Goal: Transaction & Acquisition: Purchase product/service

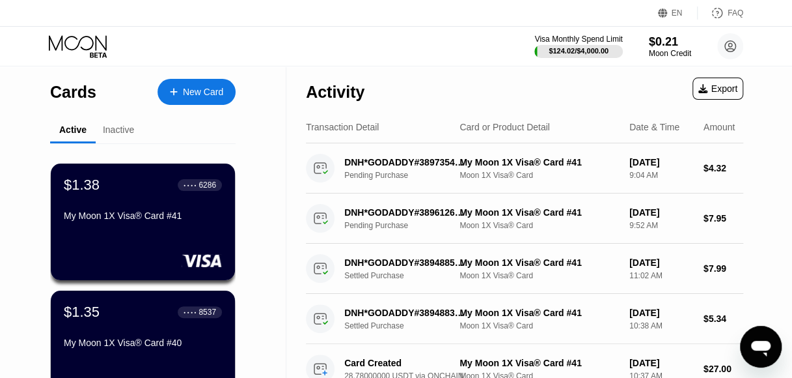
click at [210, 88] on div "New Card" at bounding box center [203, 92] width 40 height 11
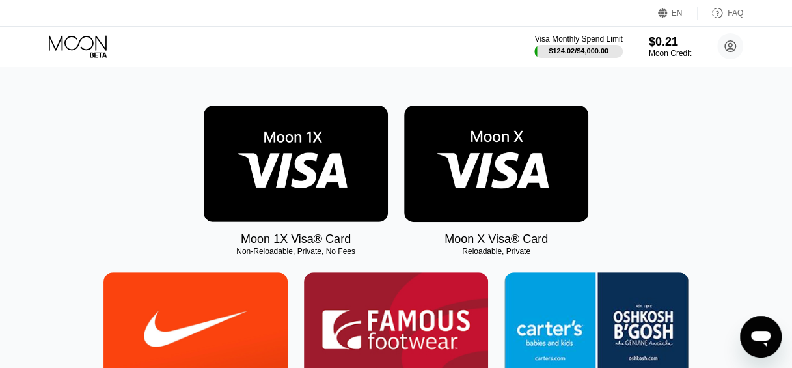
scroll to position [195, 0]
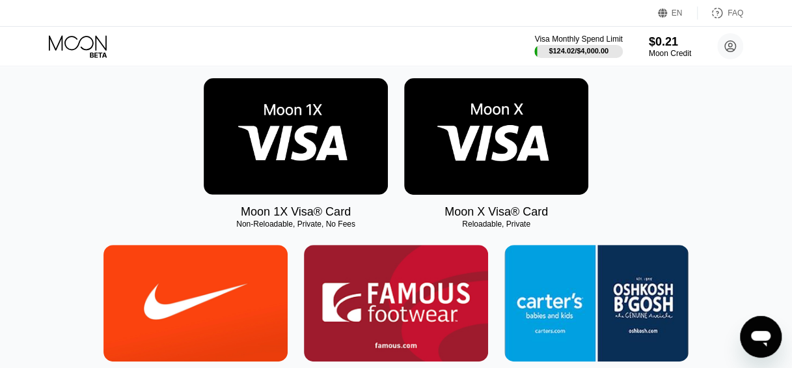
click at [298, 156] on img at bounding box center [296, 136] width 184 height 117
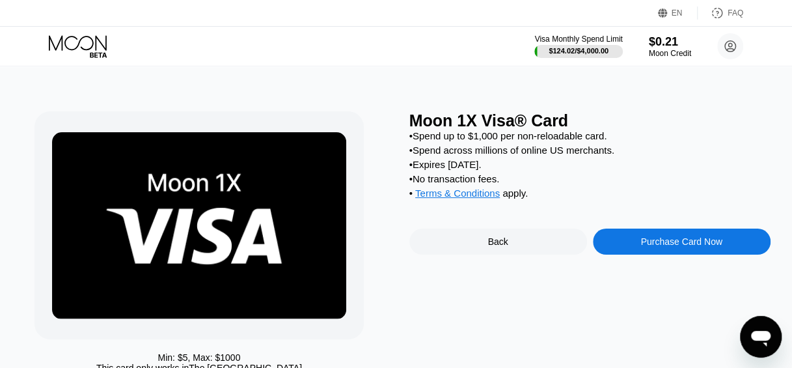
click at [628, 255] on div "Purchase Card Now" at bounding box center [682, 241] width 178 height 26
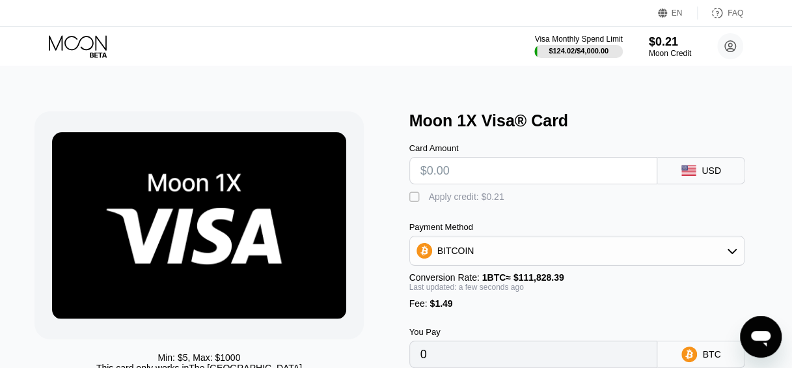
click at [526, 173] on input "text" at bounding box center [534, 171] width 227 height 26
type input "$3"
type input "0.00004016"
type input "$32"
type input "0.00029948"
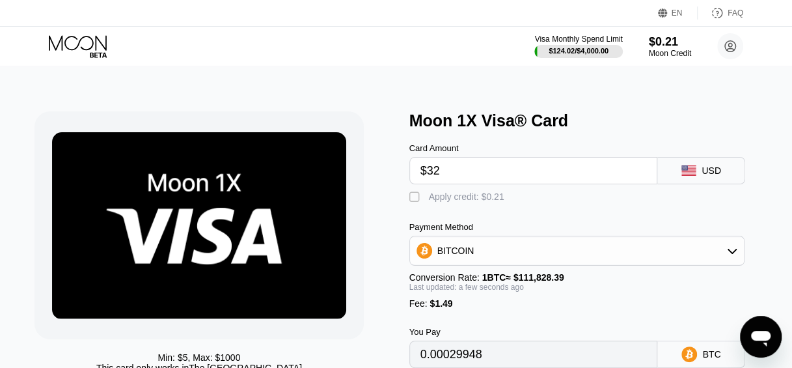
scroll to position [65, 0]
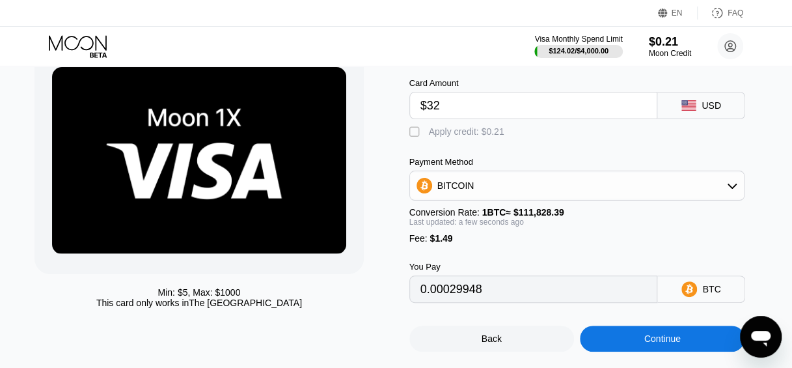
type input "$32"
click at [494, 193] on div "BITCOIN" at bounding box center [577, 186] width 335 height 26
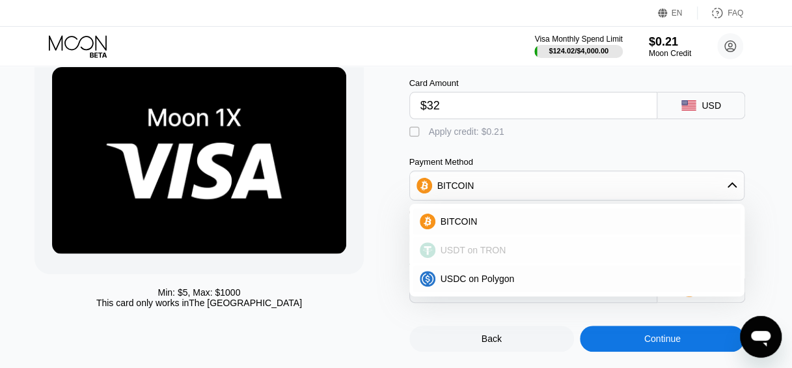
click at [482, 255] on span "USDT on TRON" at bounding box center [474, 250] width 66 height 10
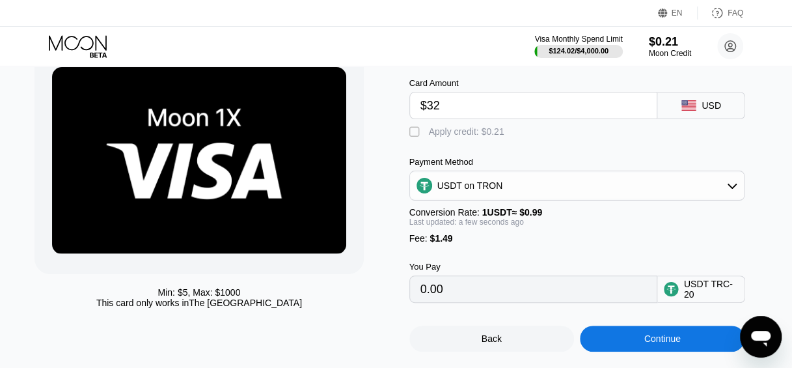
type input "33.83"
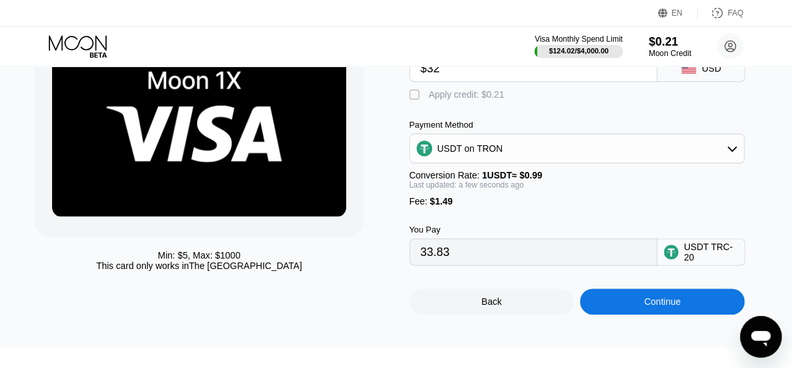
scroll to position [130, 0]
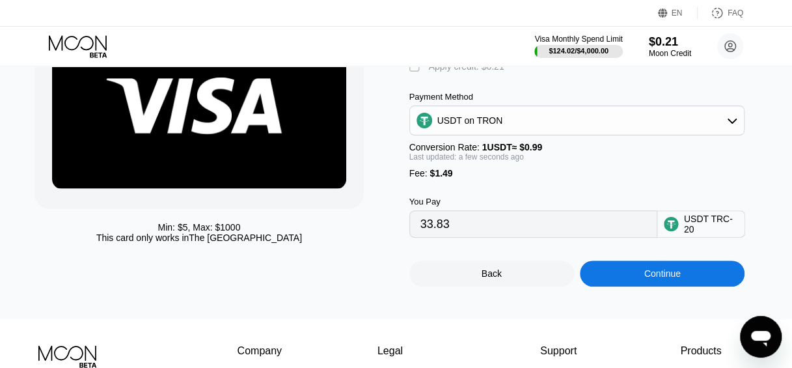
click at [630, 286] on div "Continue" at bounding box center [662, 273] width 165 height 26
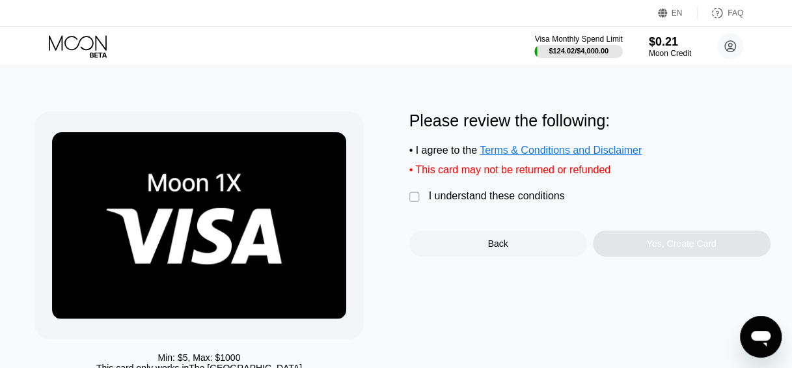
click at [513, 202] on div "I understand these conditions" at bounding box center [497, 196] width 136 height 12
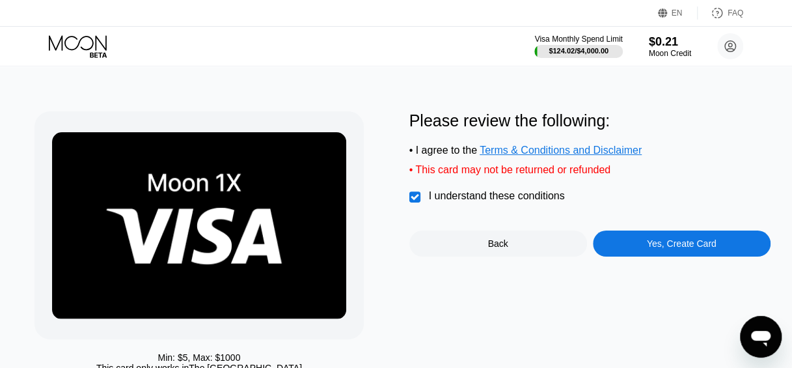
click at [613, 240] on div "Yes, Create Card" at bounding box center [682, 243] width 178 height 26
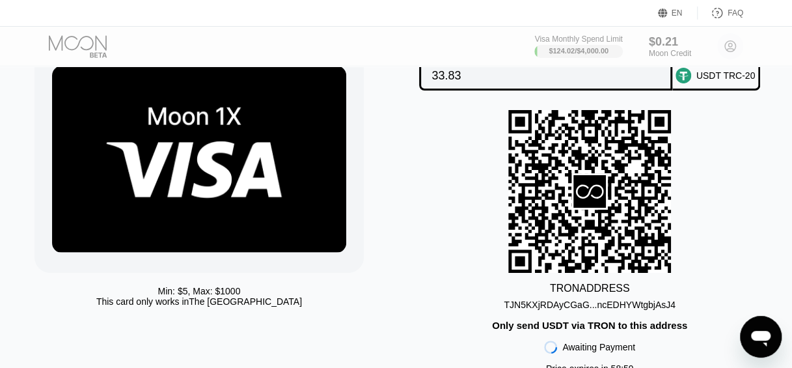
scroll to position [130, 0]
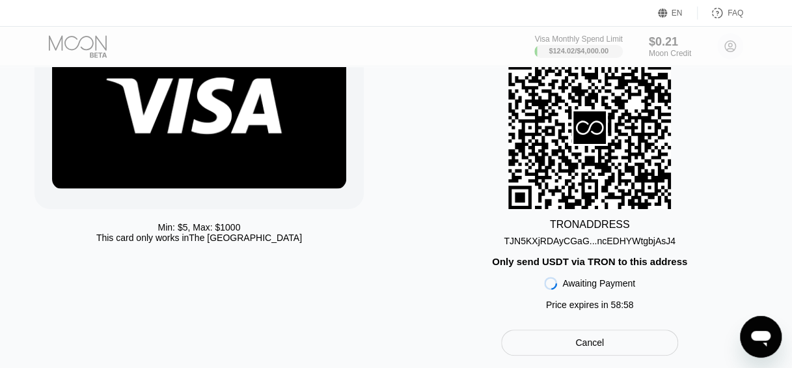
click at [577, 246] on div "TJN5KXjRDAyCGaG...ncEDHYWtgbjAsJ4" at bounding box center [589, 241] width 171 height 10
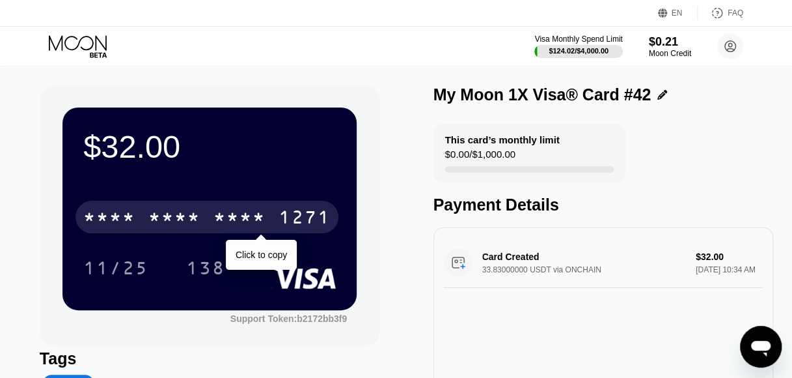
click at [202, 224] on div "* * * * * * * * * * * * 1271" at bounding box center [207, 217] width 263 height 33
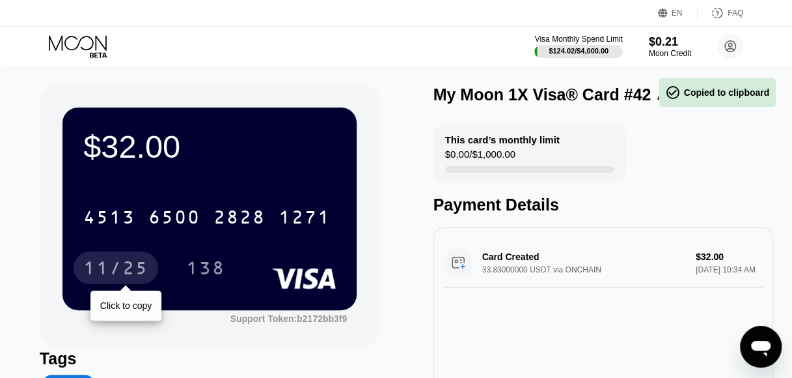
click at [130, 268] on div "11/25" at bounding box center [115, 269] width 65 height 21
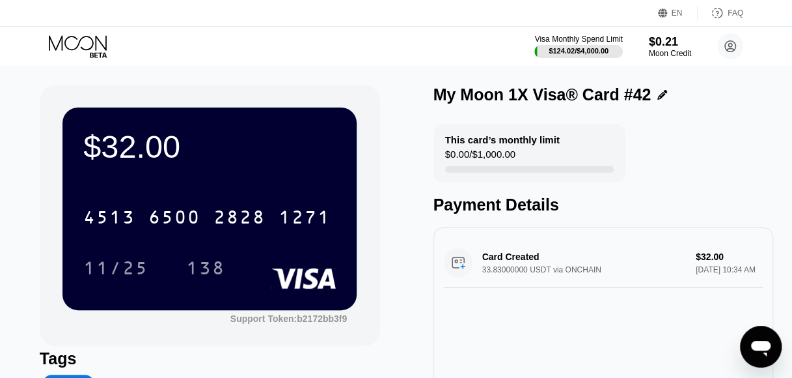
click at [195, 268] on div "138" at bounding box center [205, 269] width 39 height 21
